Goal: Information Seeking & Learning: Compare options

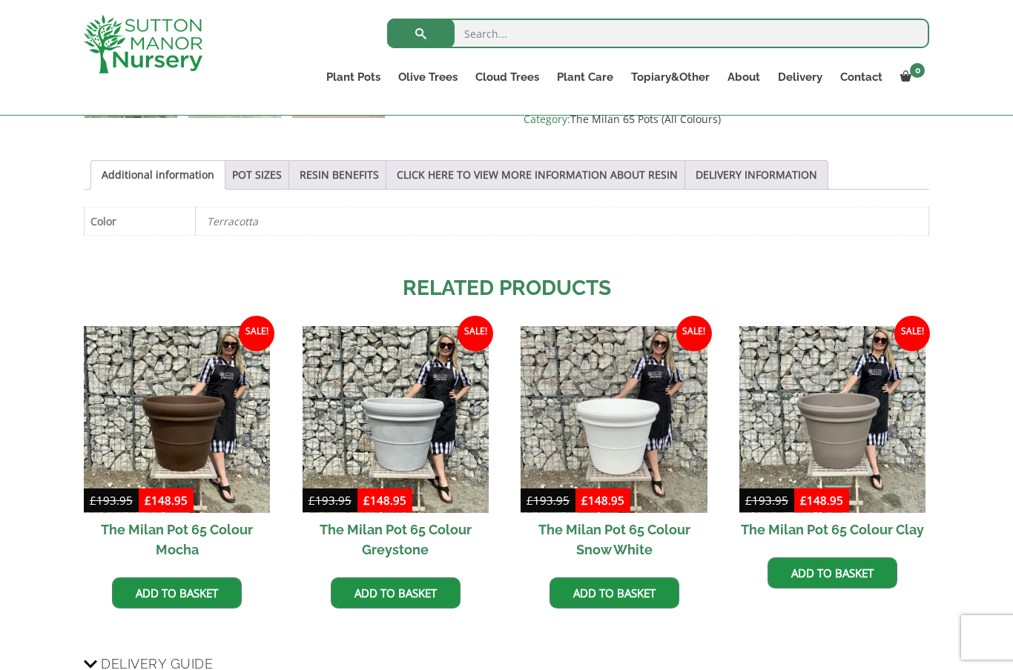
scroll to position [699, 0]
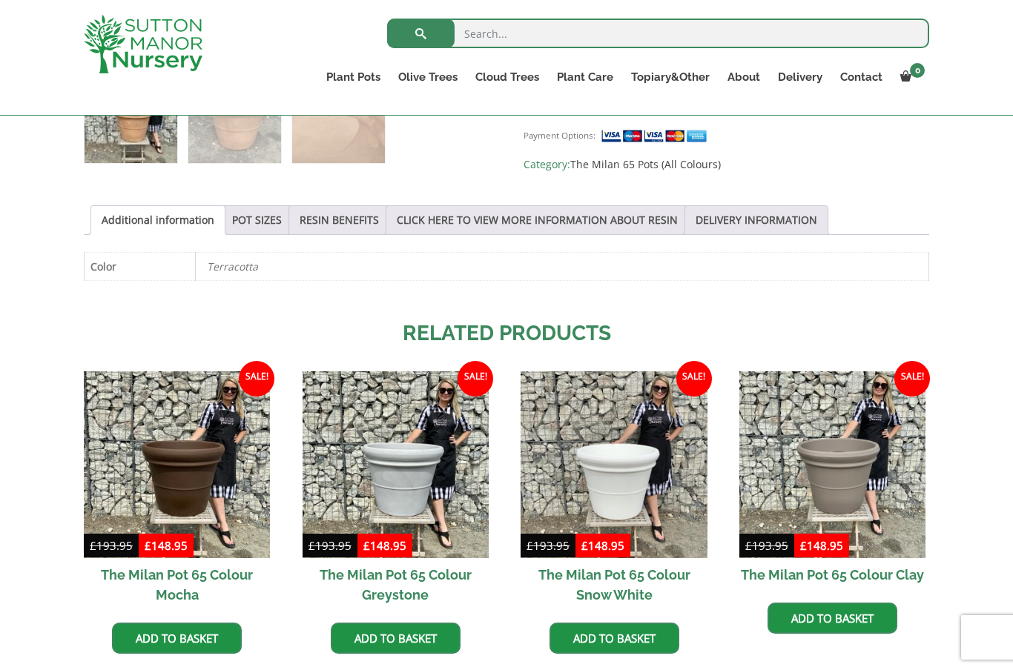
click at [355, 223] on link "RESIN BENEFITS" at bounding box center [339, 220] width 79 height 28
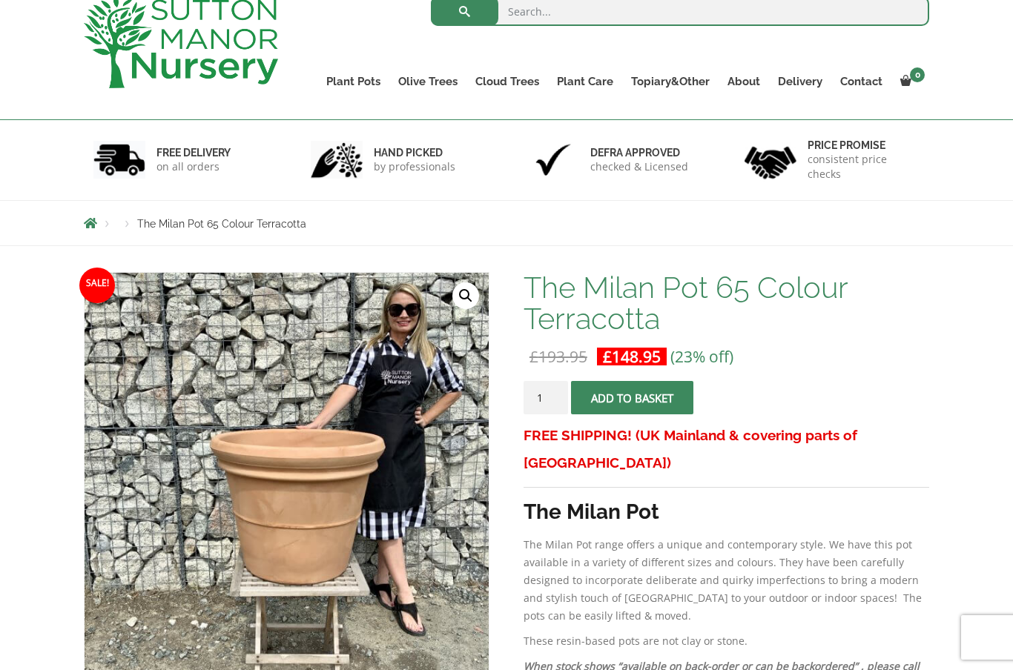
scroll to position [0, 0]
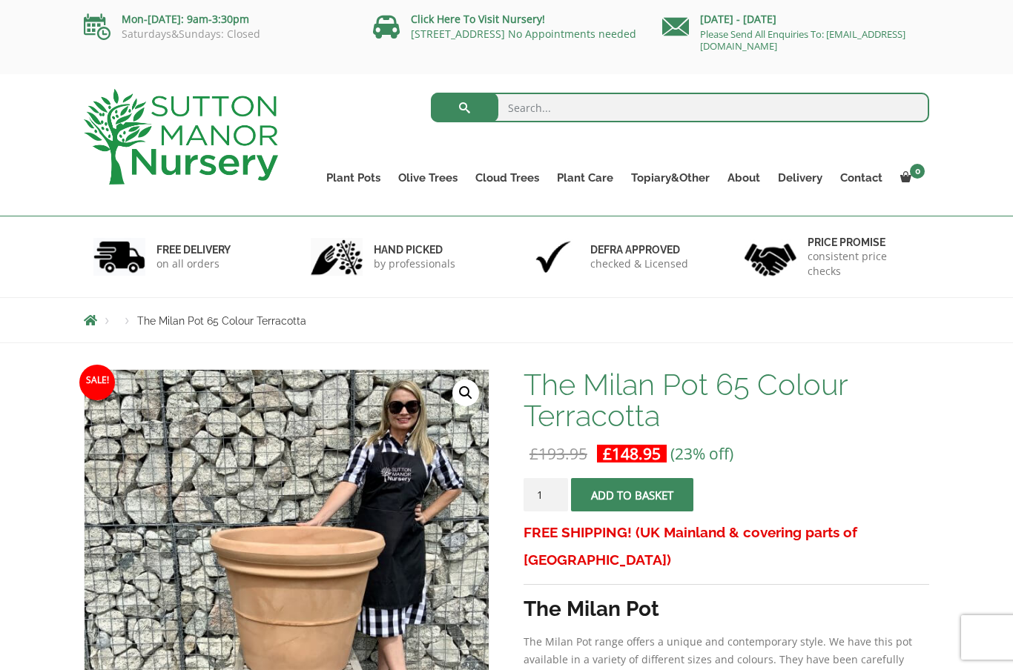
click at [0, 0] on link "Big Bell Pots" at bounding box center [0, 0] width 0 height 0
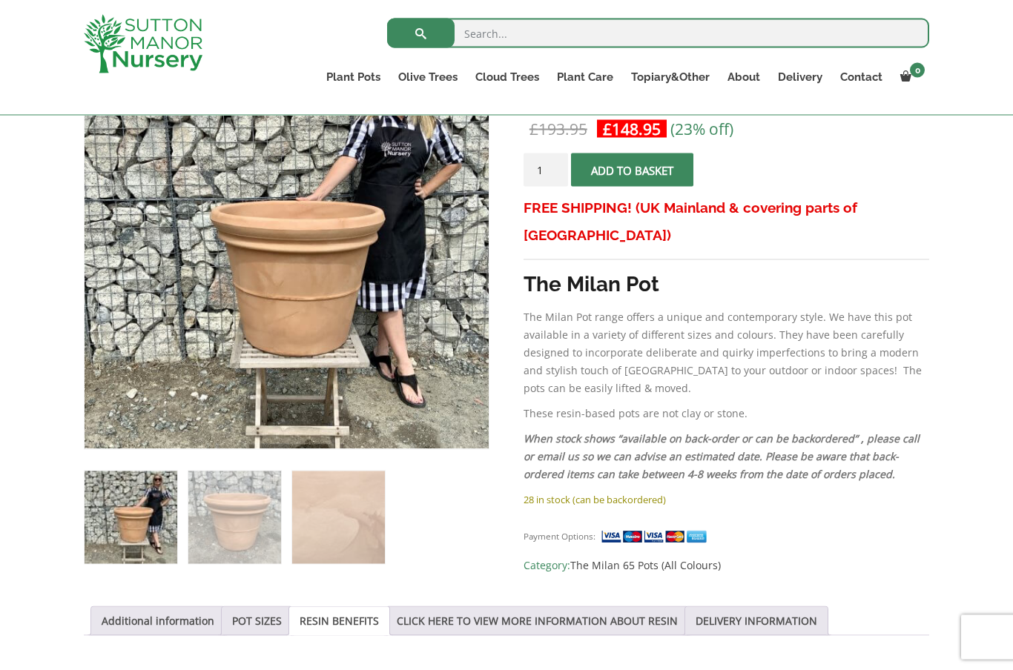
scroll to position [304, 0]
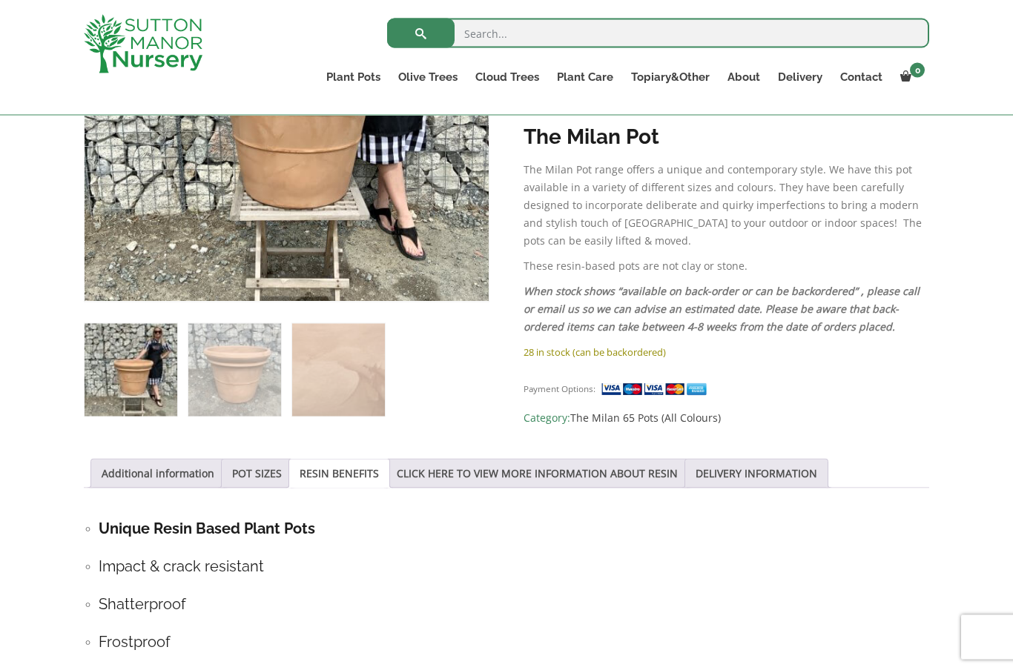
click at [271, 475] on link "POT SIZES" at bounding box center [257, 474] width 50 height 28
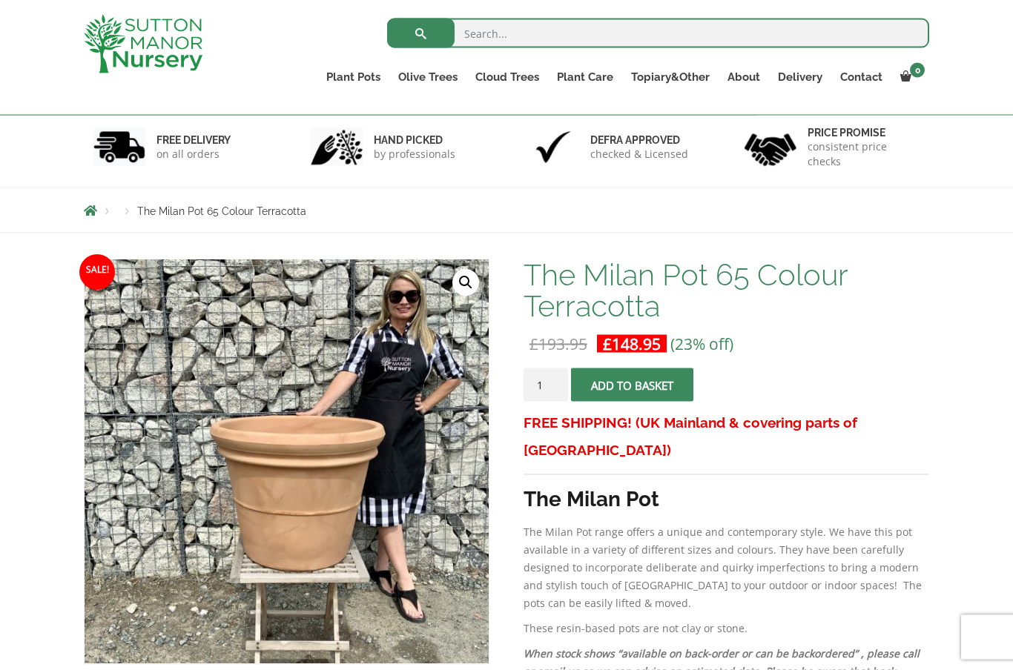
scroll to position [0, 0]
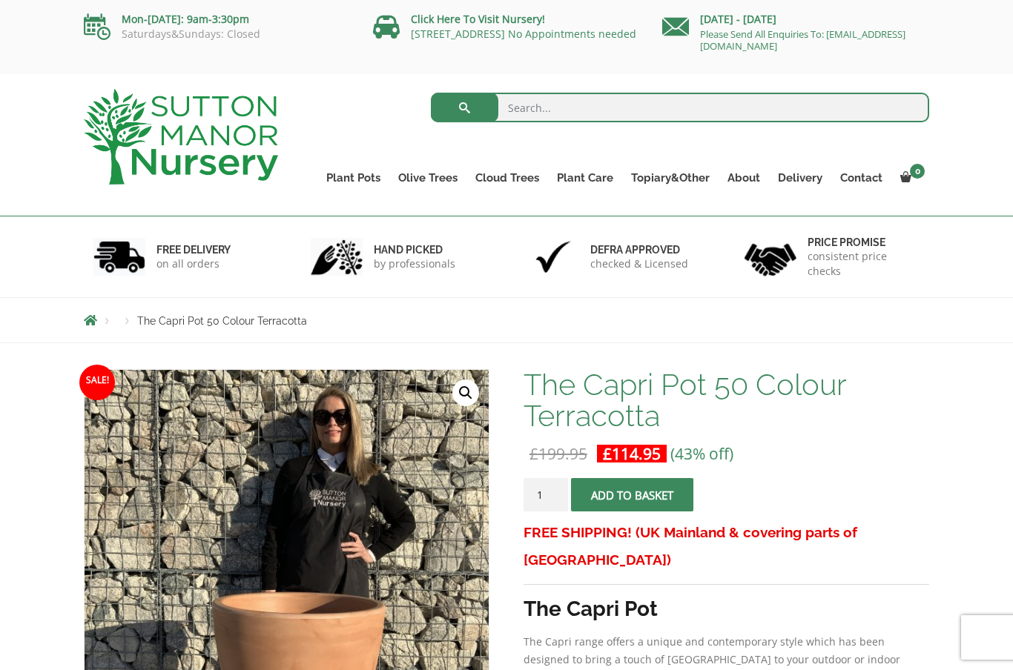
click at [0, 0] on link "Rolled Rim Classico" at bounding box center [0, 0] width 0 height 0
click at [0, 0] on link "Vietnamese Terracotta" at bounding box center [0, 0] width 0 height 0
click at [0, 0] on link "Vietnamese Pots" at bounding box center [0, 0] width 0 height 0
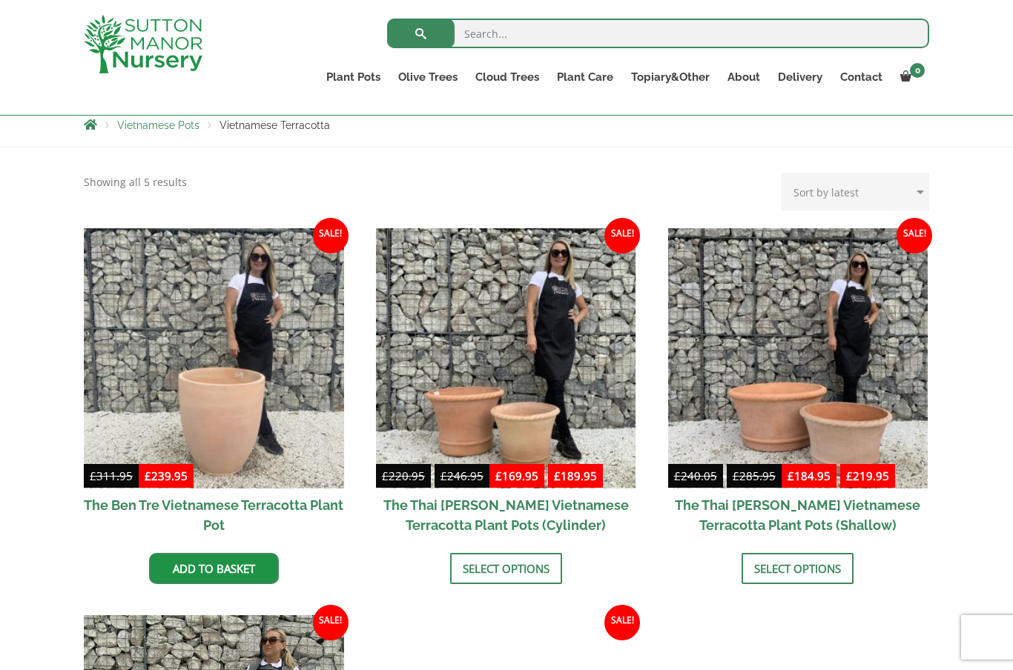
scroll to position [268, 0]
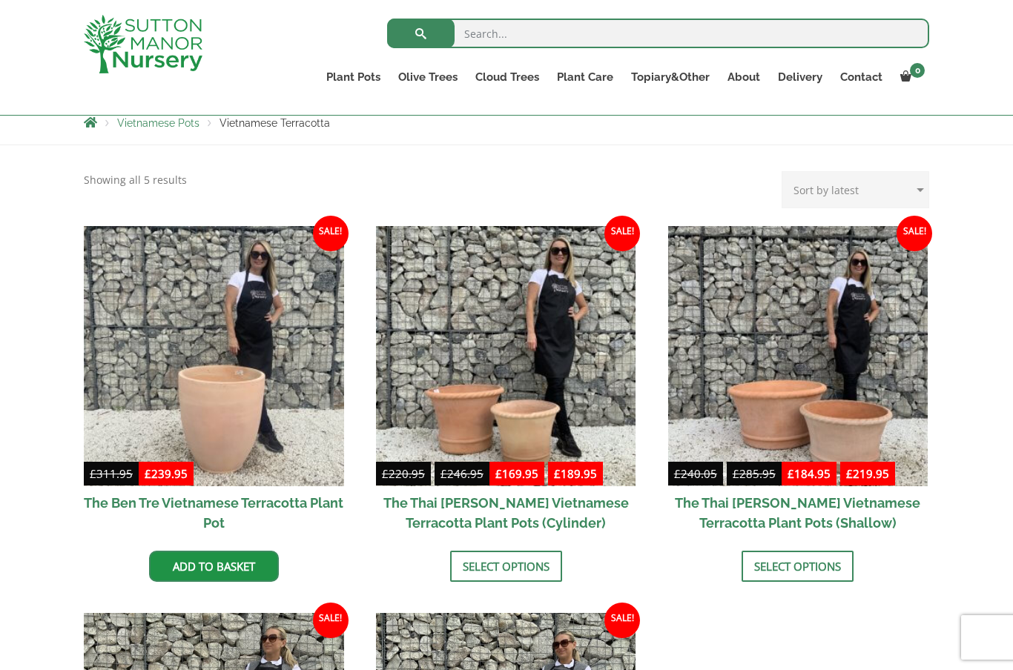
click at [135, 387] on img at bounding box center [214, 356] width 260 height 260
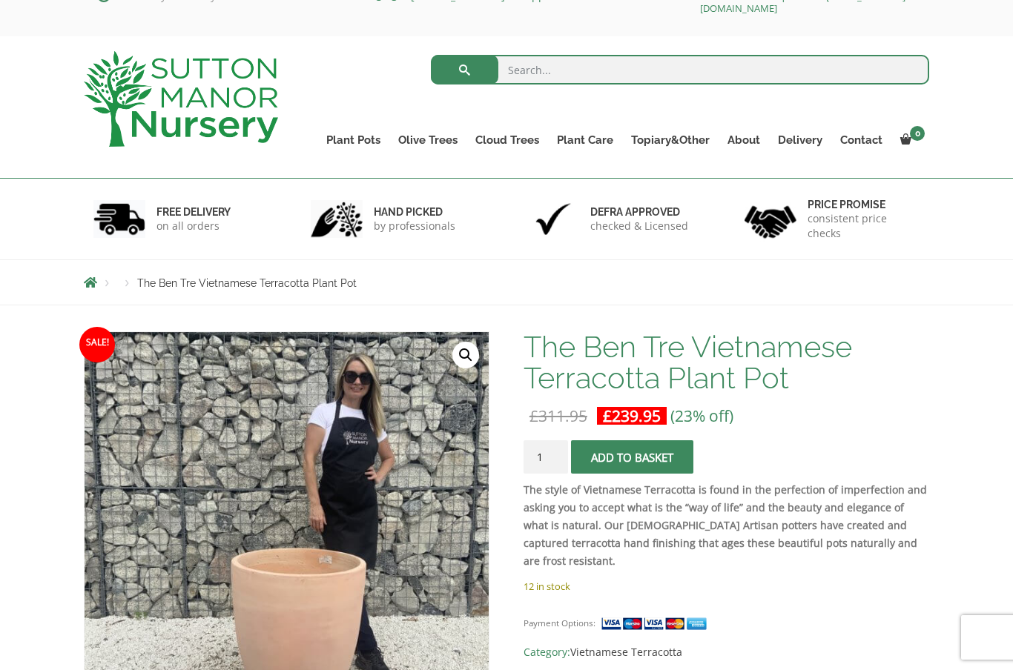
scroll to position [42, 0]
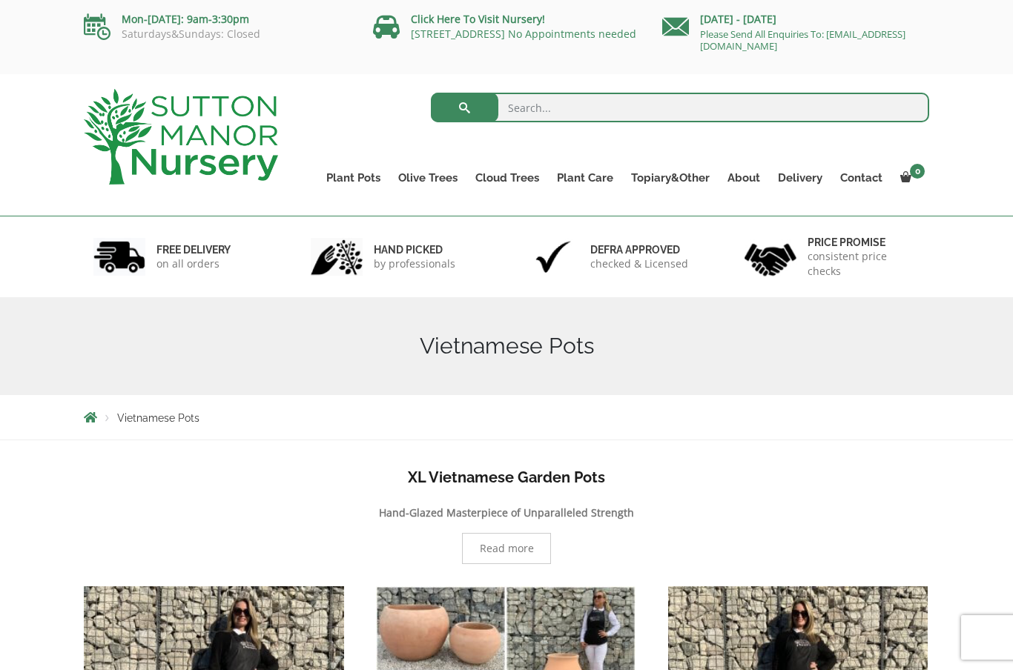
click at [0, 0] on link "Fibre Clay Pots" at bounding box center [0, 0] width 0 height 0
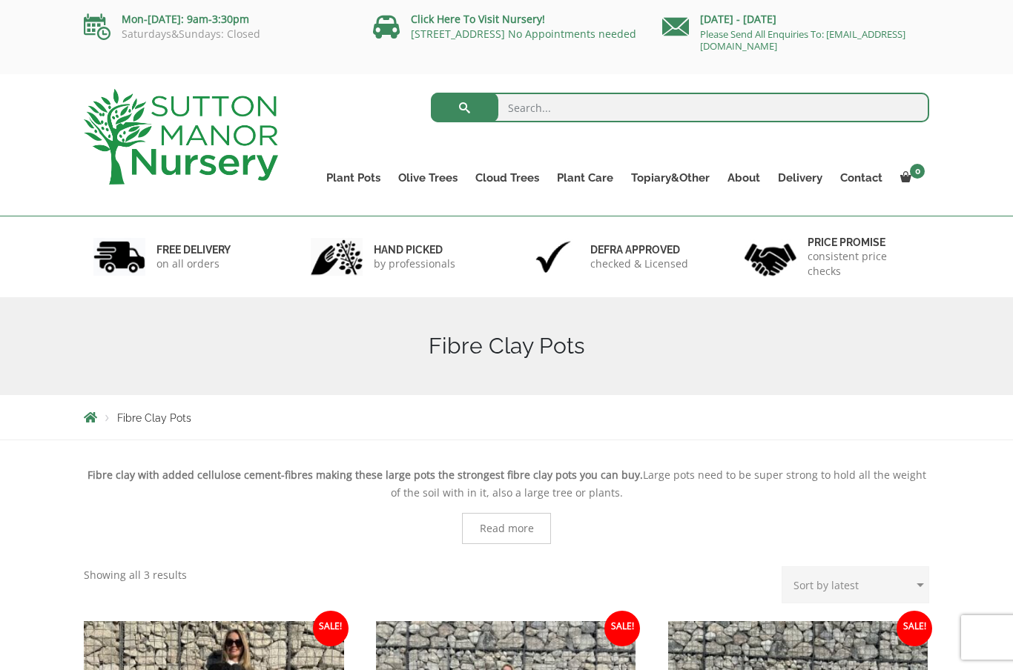
click at [0, 0] on link "The Atlantis Pots" at bounding box center [0, 0] width 0 height 0
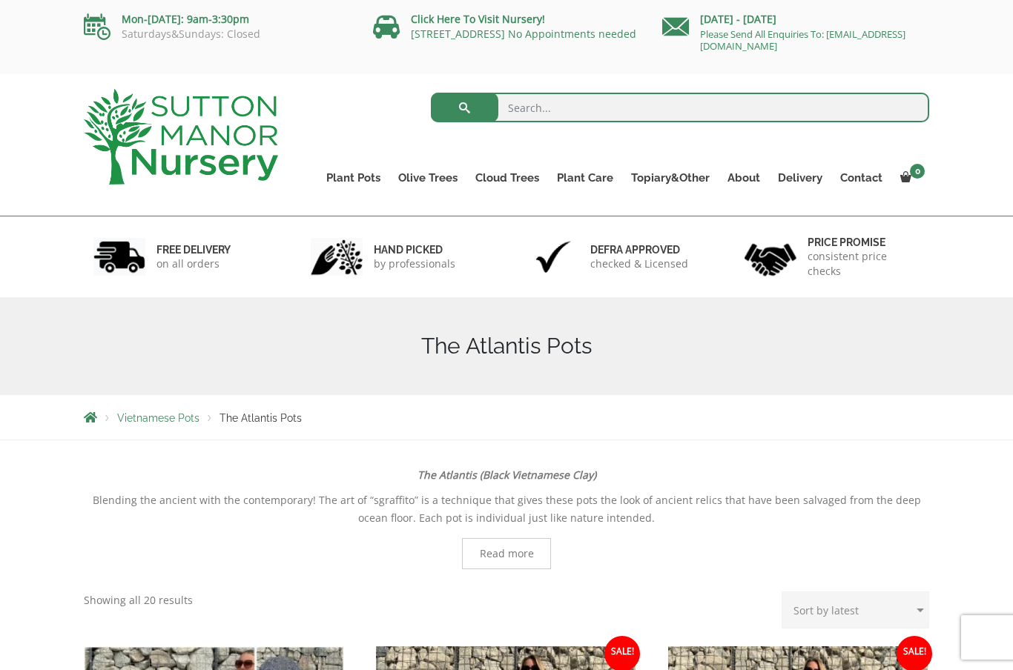
click at [0, 0] on link "The Amalfi Pots" at bounding box center [0, 0] width 0 height 0
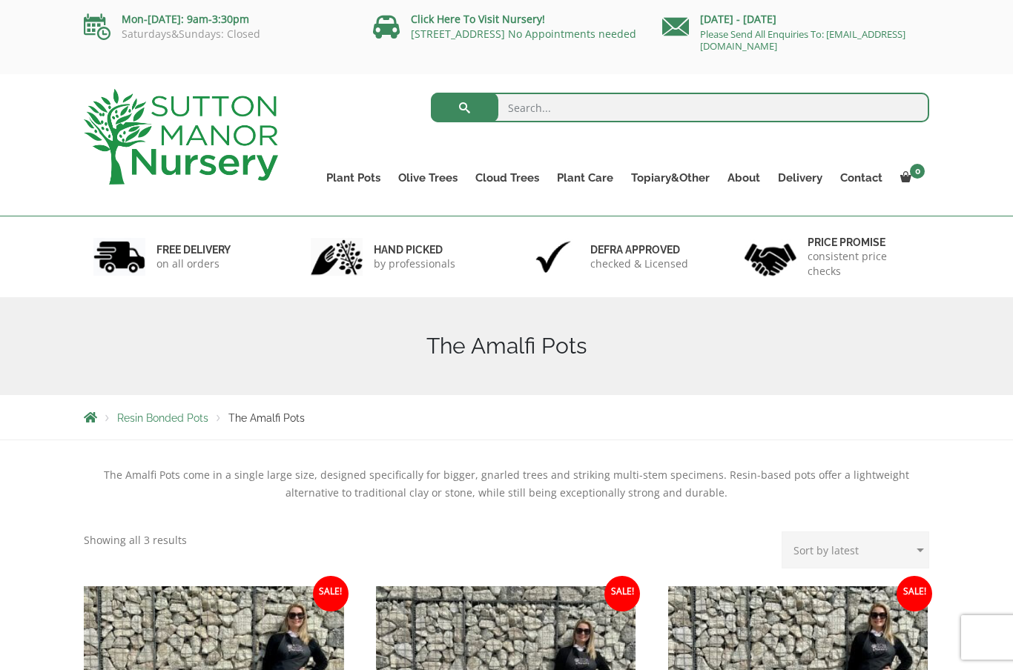
click at [0, 0] on link "The Milan Pots" at bounding box center [0, 0] width 0 height 0
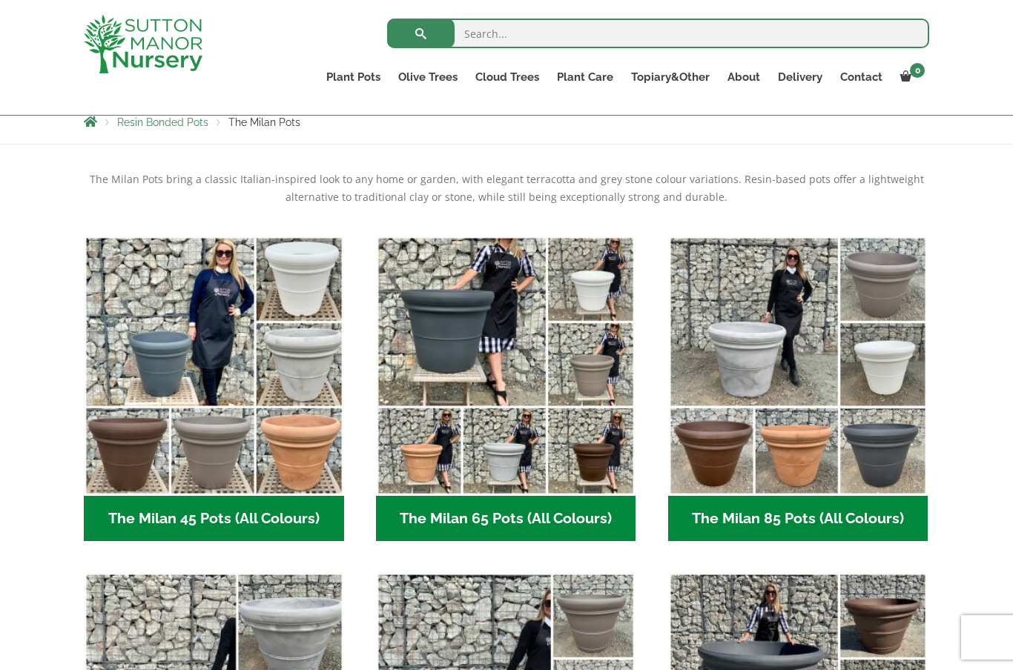
scroll to position [268, 0]
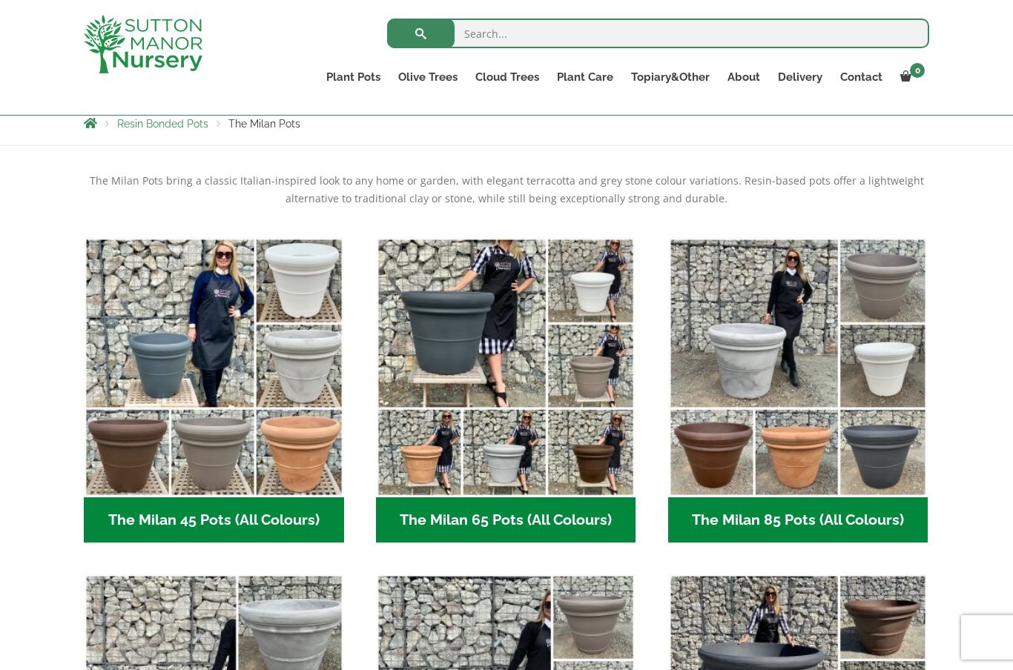
click at [877, 357] on img "Visit product category The Milan 85 Pots (All Colours)" at bounding box center [798, 367] width 260 height 260
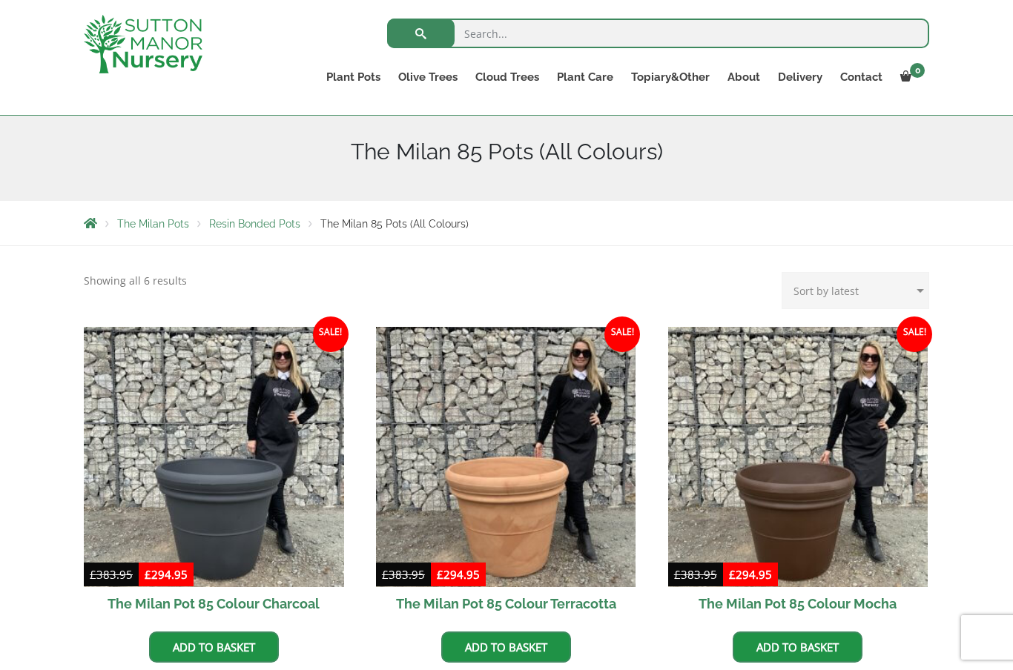
scroll to position [172, 0]
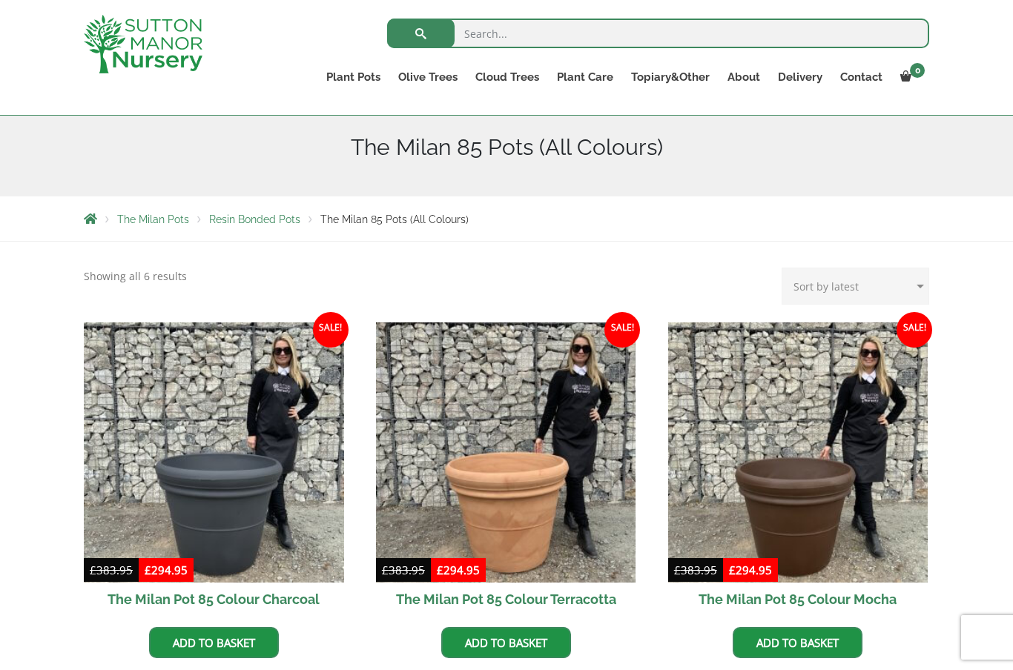
click at [0, 0] on link "The Capri Pots" at bounding box center [0, 0] width 0 height 0
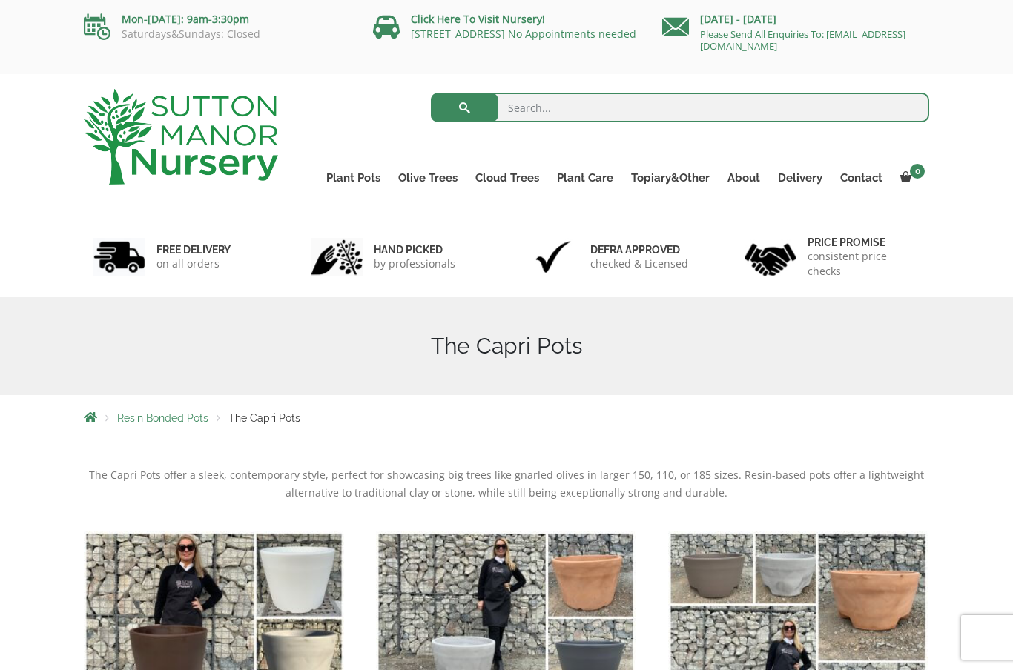
click at [0, 0] on link "The Brunello Pots" at bounding box center [0, 0] width 0 height 0
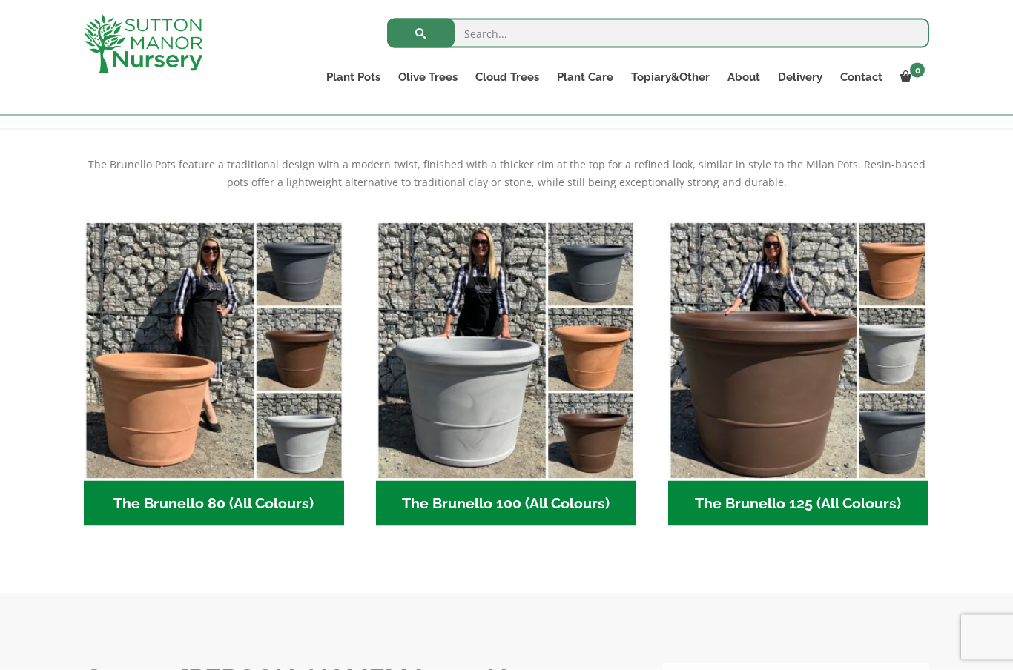
scroll to position [285, 0]
click at [181, 398] on img "Visit product category The Brunello 80 (All Colours)" at bounding box center [214, 350] width 260 height 260
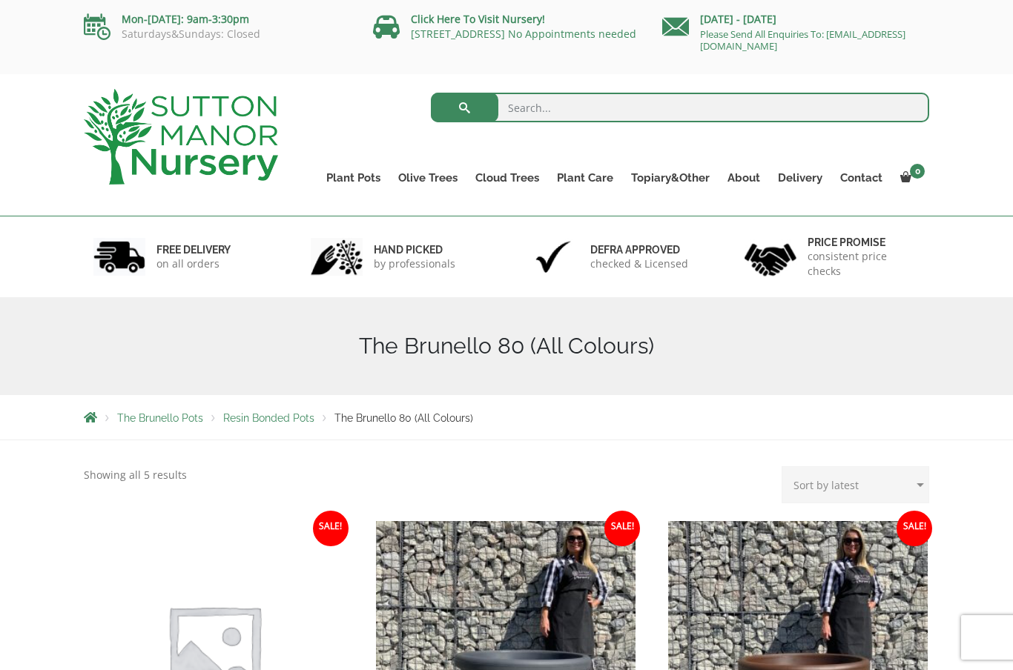
click at [0, 0] on link "The Venice Cube Pots" at bounding box center [0, 0] width 0 height 0
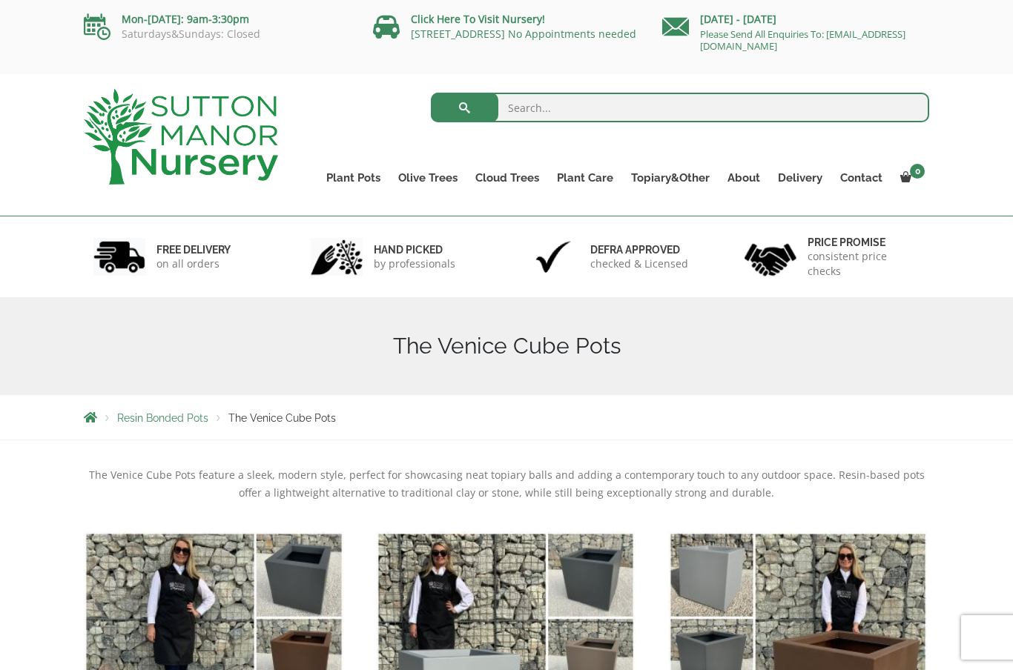
click at [0, 0] on link "The Barolo Pots" at bounding box center [0, 0] width 0 height 0
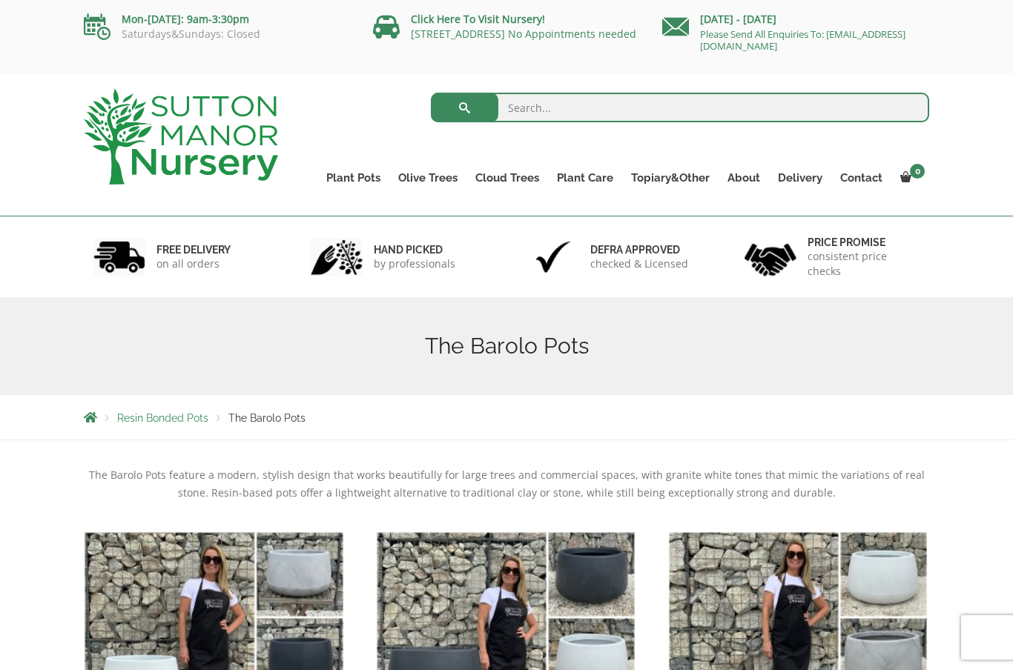
click at [0, 0] on link "The Sicilian Pots" at bounding box center [0, 0] width 0 height 0
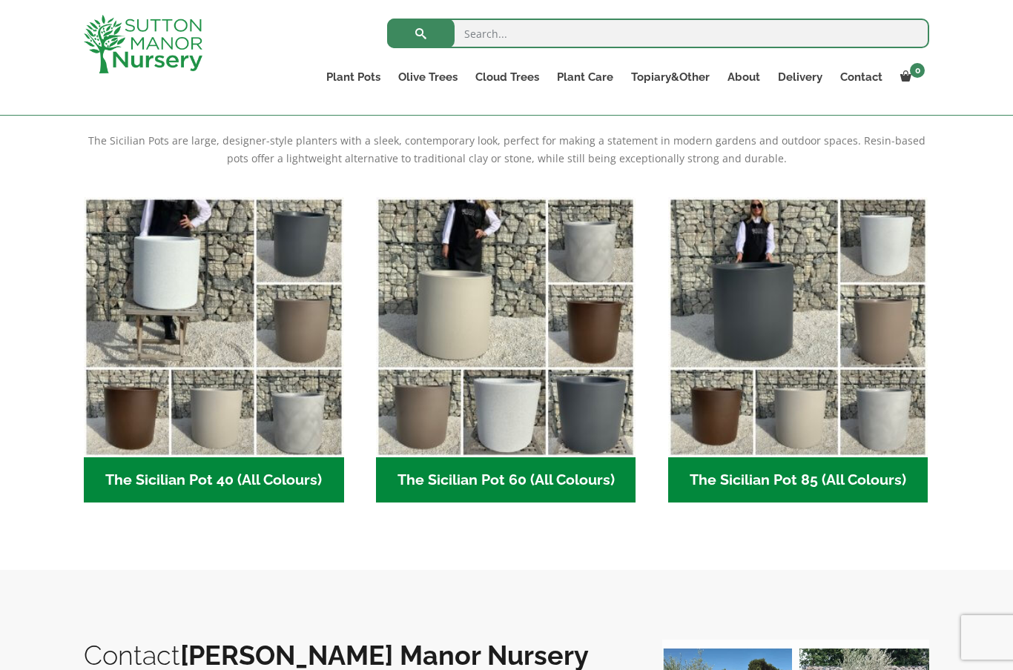
scroll to position [306, 0]
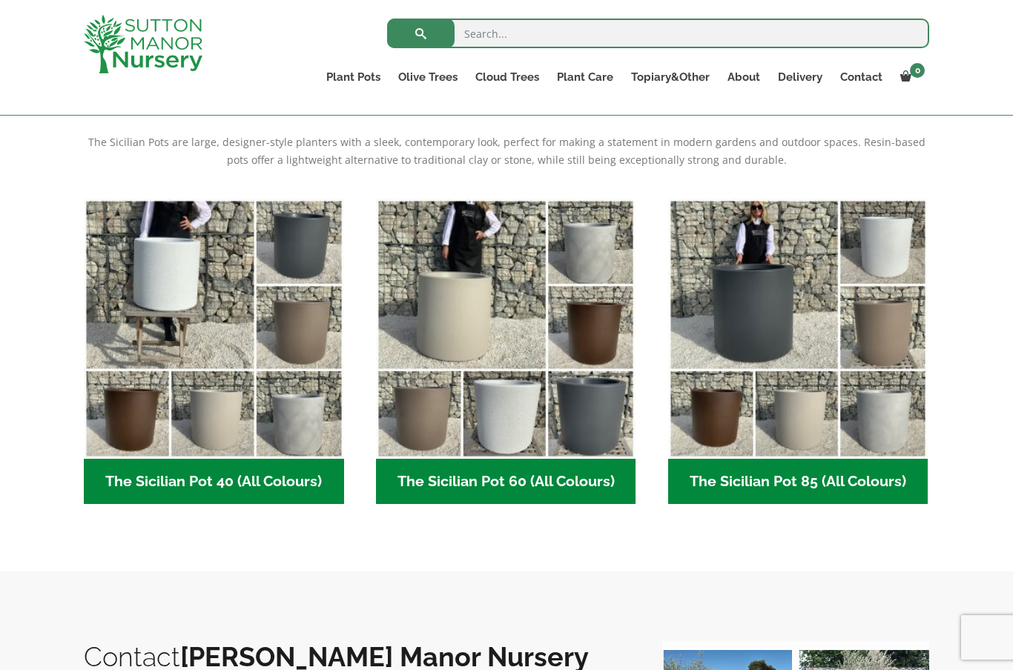
click at [0, 0] on link "The Amalfi Pots" at bounding box center [0, 0] width 0 height 0
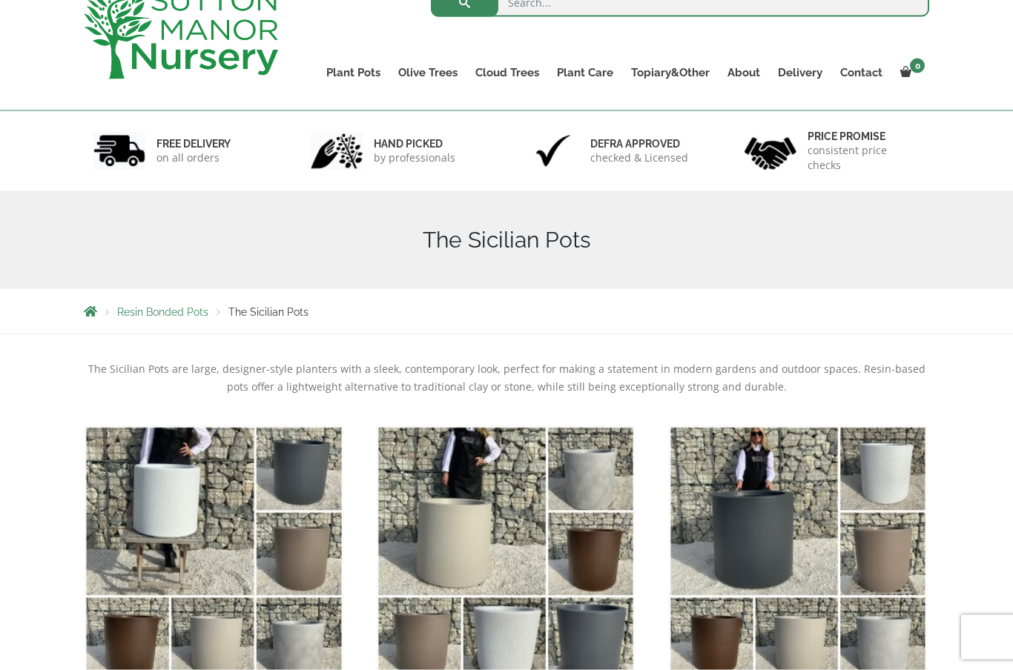
scroll to position [53, 0]
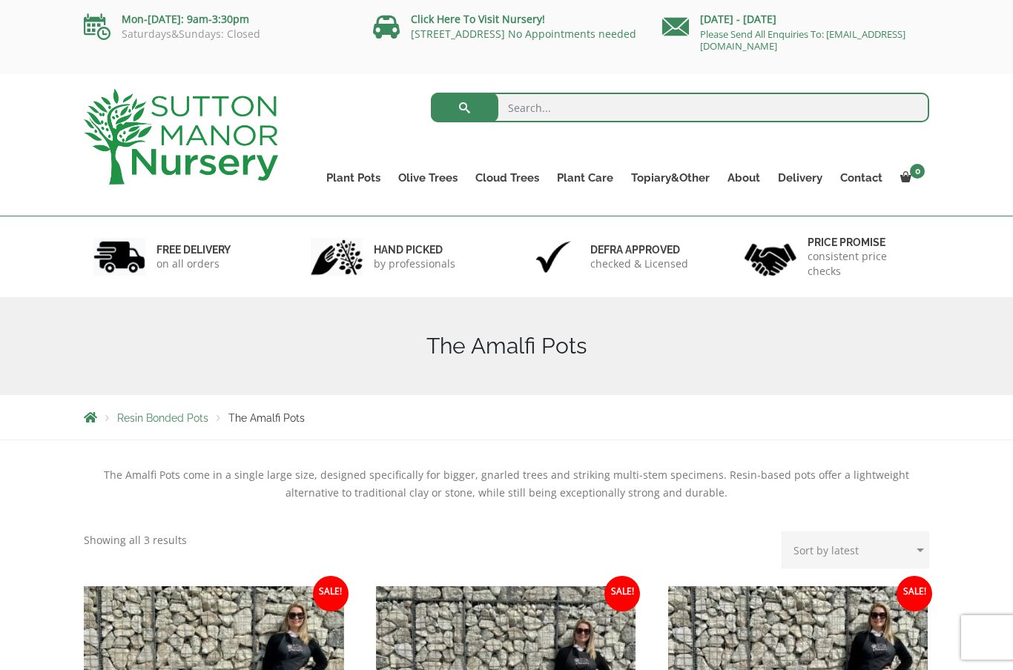
click at [0, 0] on ul "Resin Bonded Pots The Amalfi Pots The Milan Pots The Capri Pots The Brunello Po…" at bounding box center [0, 0] width 0 height 0
click at [0, 0] on link "The San Marino Pots" at bounding box center [0, 0] width 0 height 0
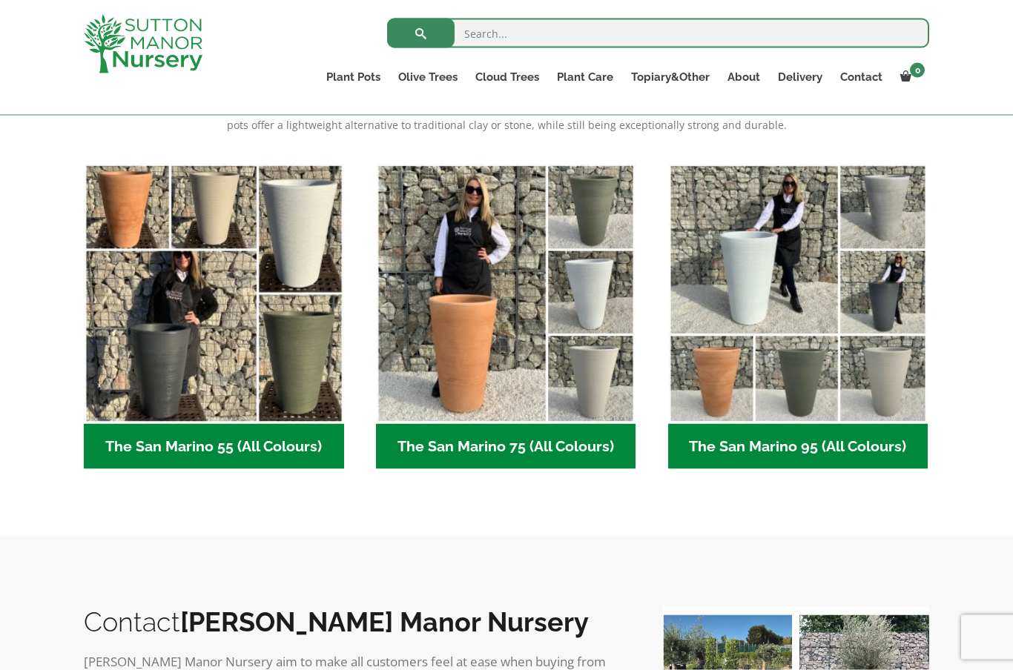
scroll to position [309, 0]
